Goal: Information Seeking & Learning: Learn about a topic

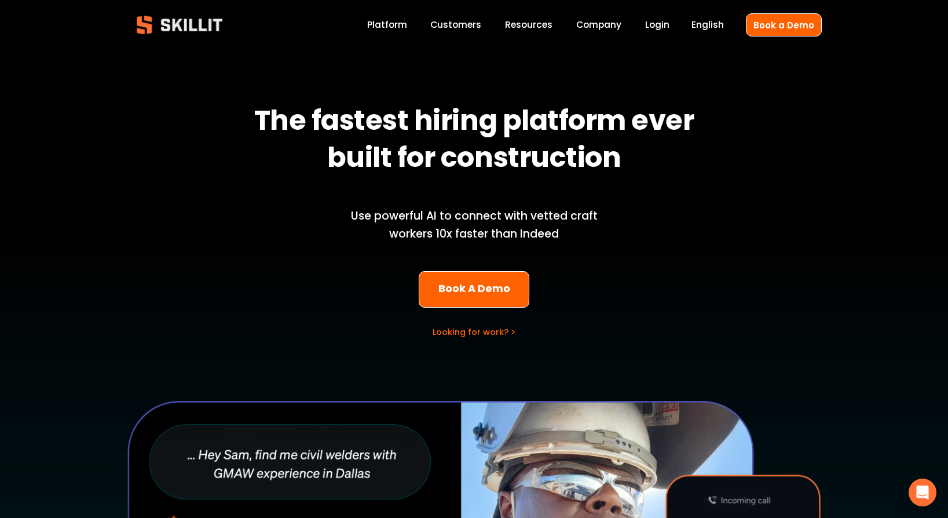
click at [0, 0] on span "Blog" at bounding box center [0, 0] width 0 height 0
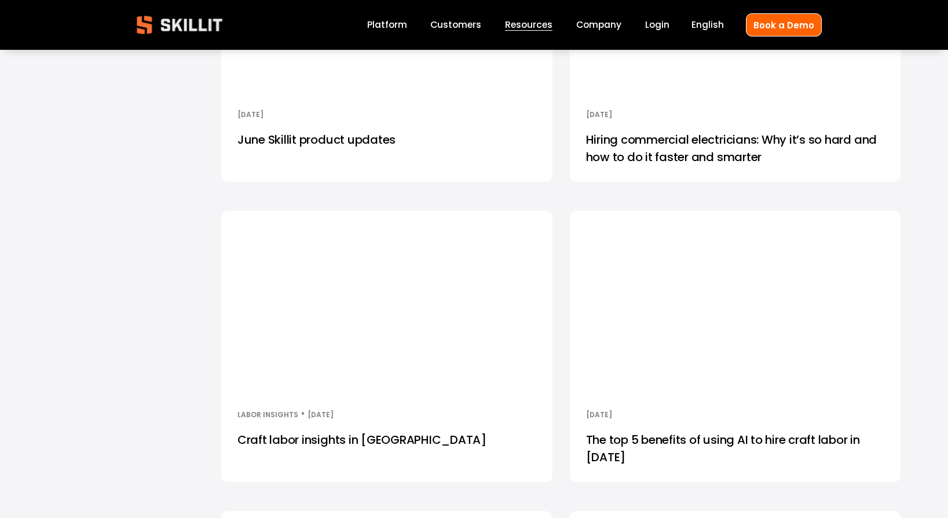
scroll to position [1700, 0]
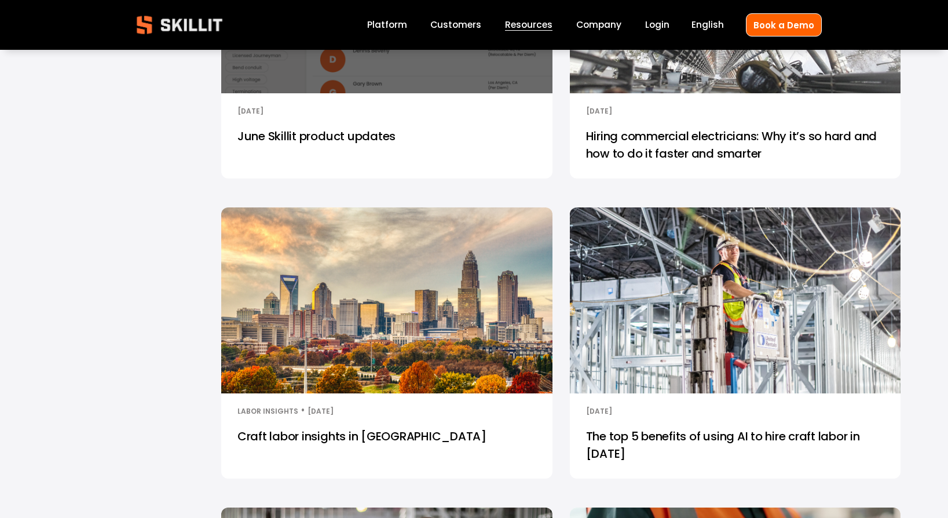
click at [806, 448] on link "The top 5 benefits of using AI to hire craft labor in [DATE]" at bounding box center [735, 448] width 331 height 60
